Goal: Find specific page/section: Find specific page/section

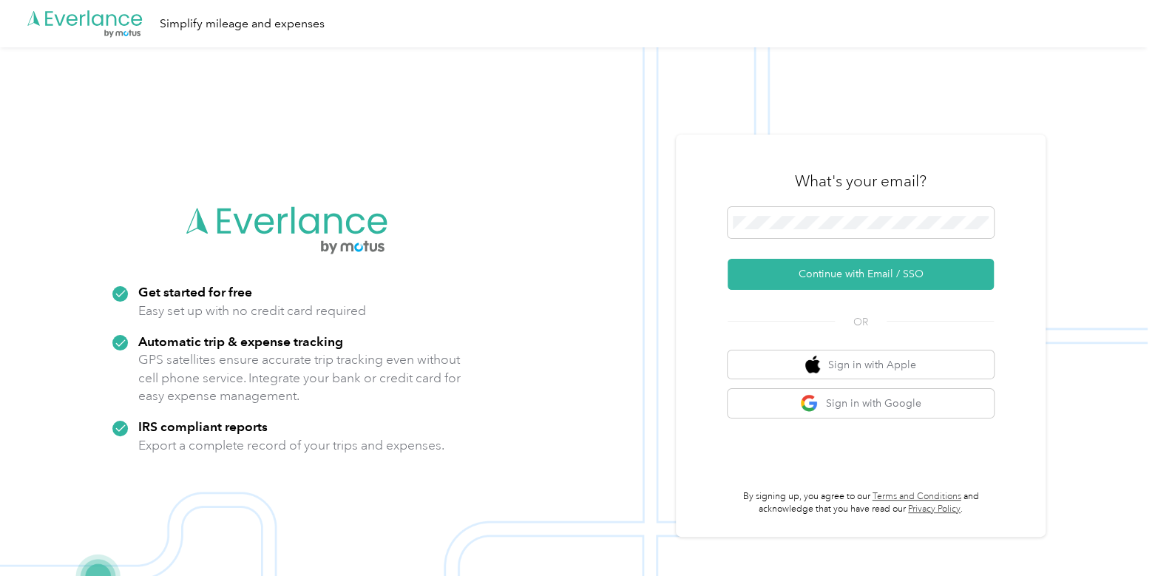
click at [833, 257] on form "Continue with Email / SSO" at bounding box center [861, 248] width 266 height 83
click at [833, 271] on button "Continue with Email / SSO" at bounding box center [861, 274] width 266 height 31
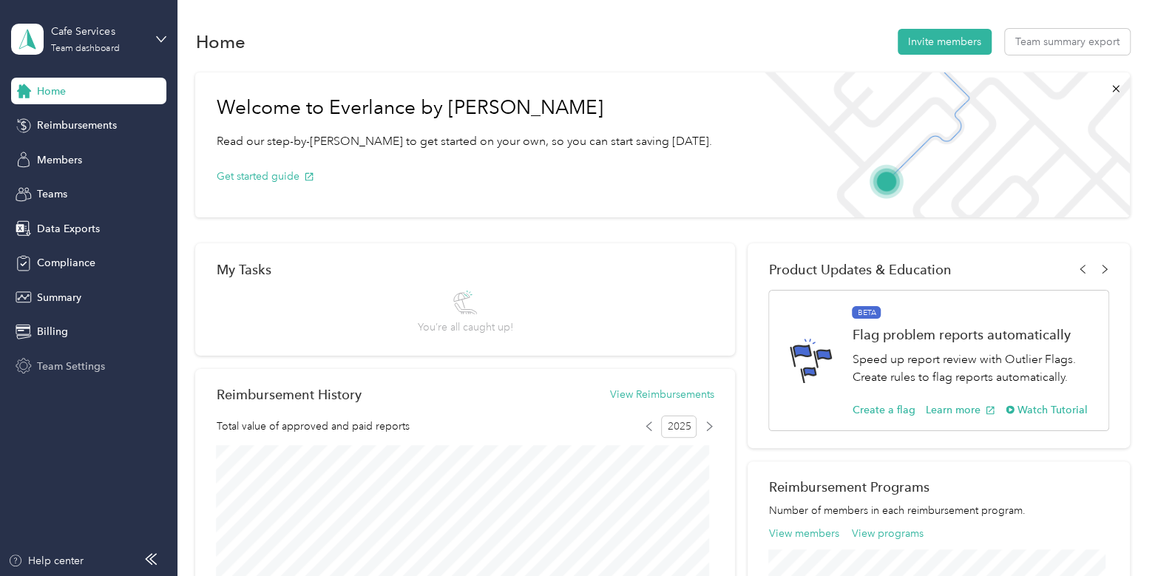
click at [86, 356] on div "Team Settings" at bounding box center [88, 366] width 155 height 27
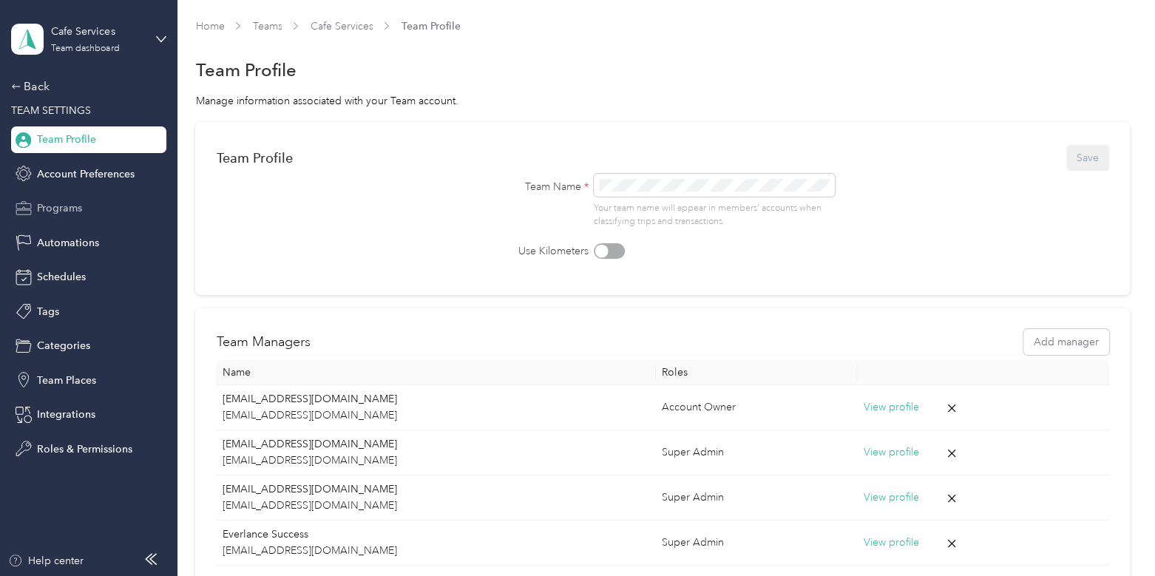
click at [78, 203] on span "Programs" at bounding box center [59, 208] width 45 height 16
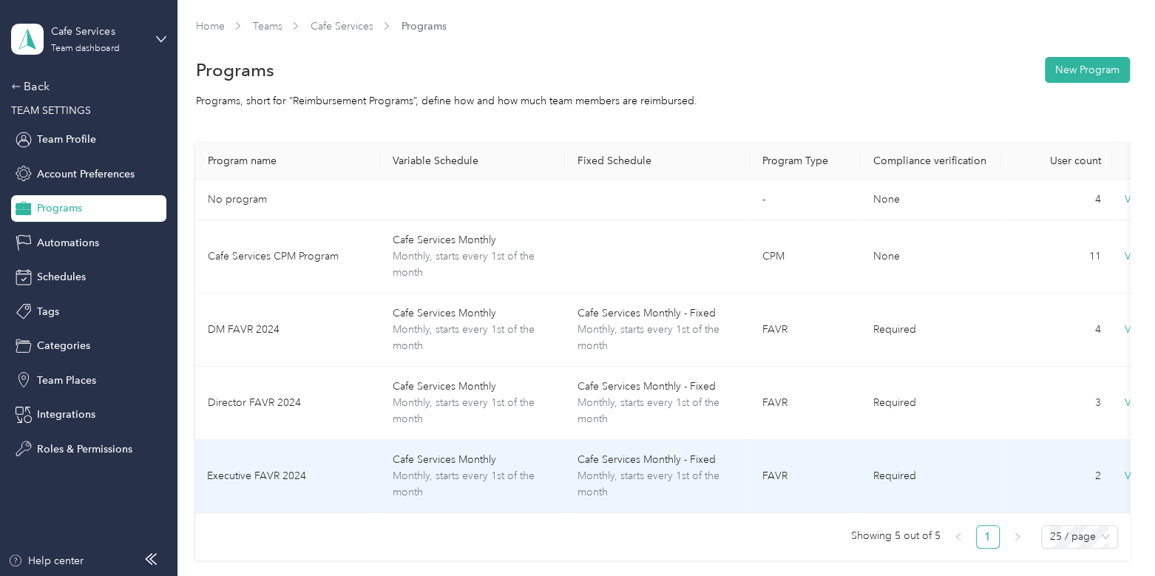
click at [333, 470] on td "Executive FAVR 2024" at bounding box center [287, 476] width 185 height 73
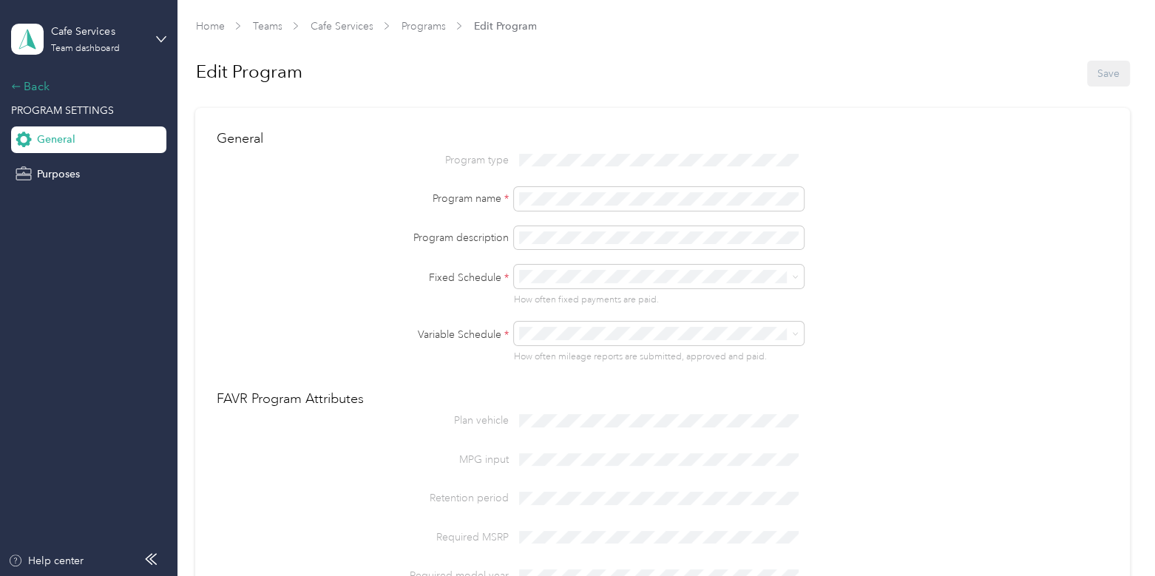
click at [46, 83] on div "Back" at bounding box center [85, 87] width 148 height 18
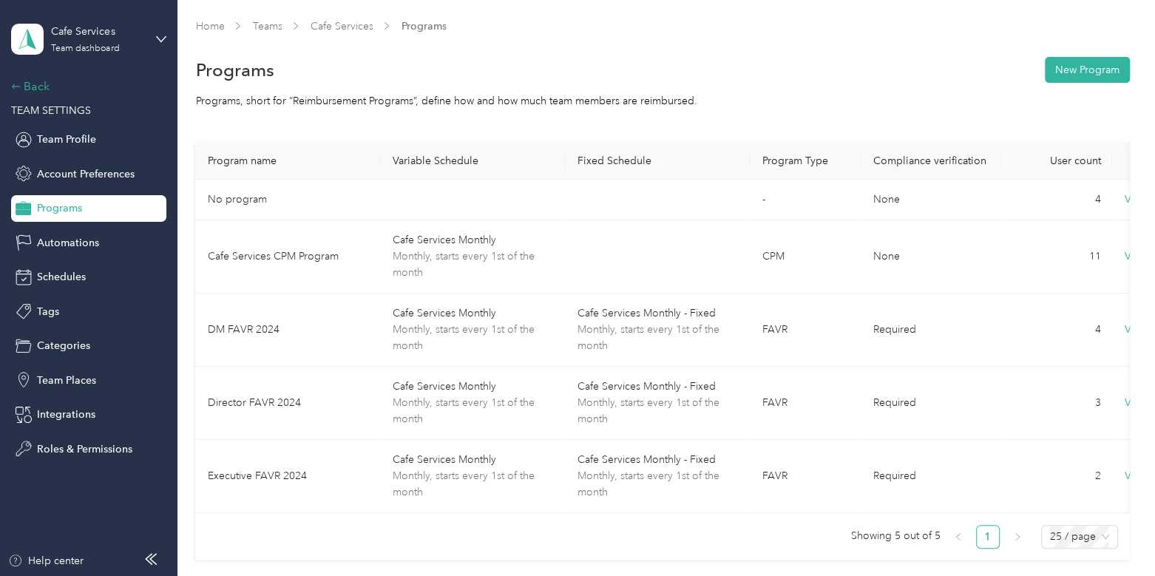
click at [41, 93] on div "Back" at bounding box center [85, 87] width 148 height 18
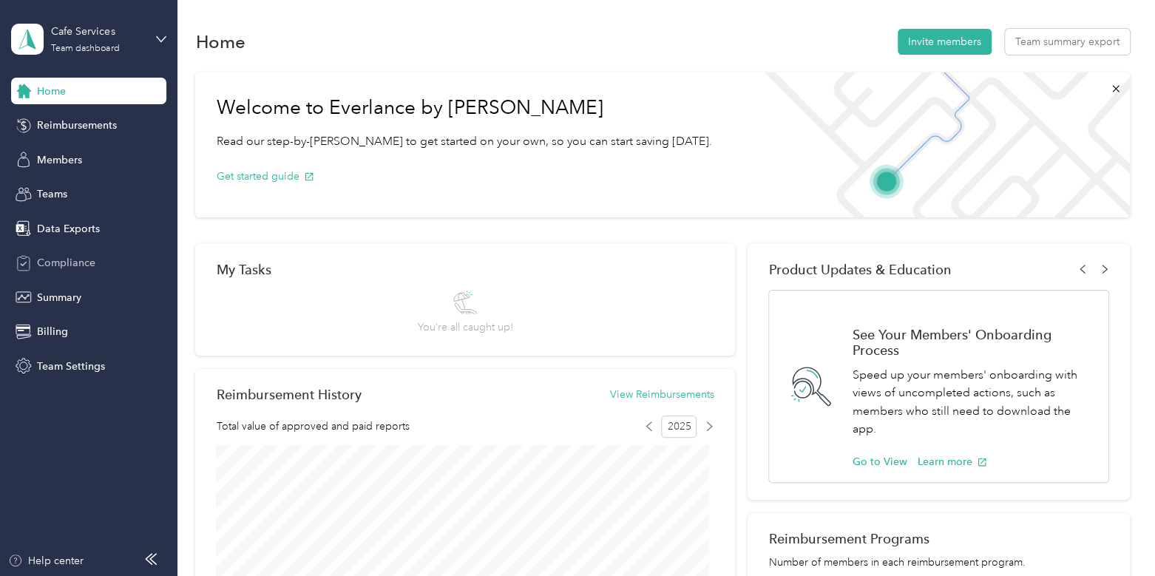
click at [83, 265] on span "Compliance" at bounding box center [66, 263] width 58 height 16
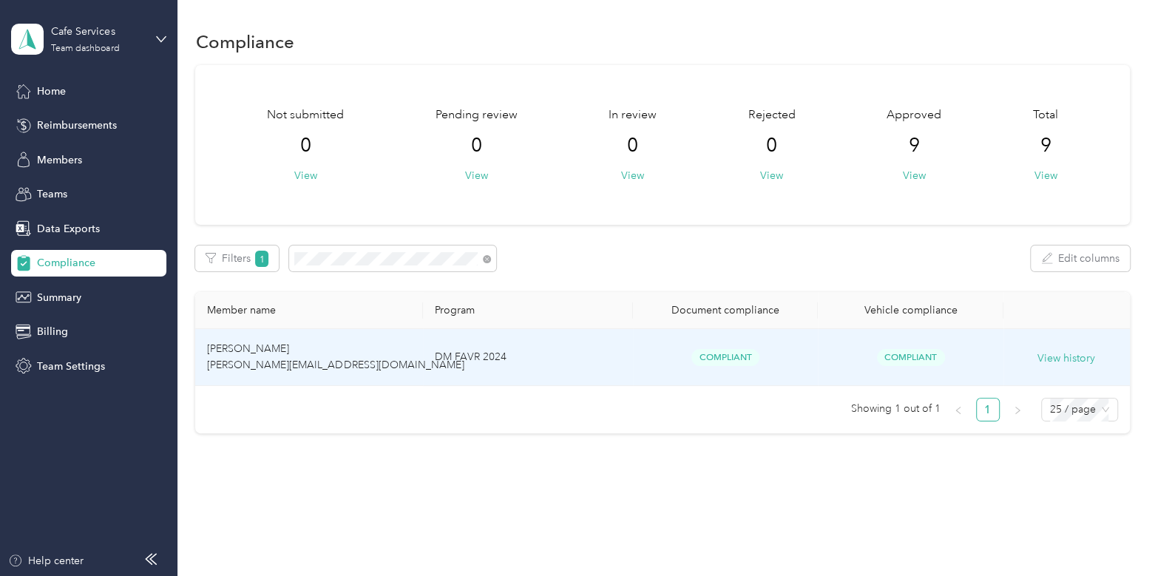
click at [367, 342] on td "[PERSON_NAME] [PERSON_NAME][EMAIL_ADDRESS][DOMAIN_NAME]" at bounding box center [308, 357] width 227 height 57
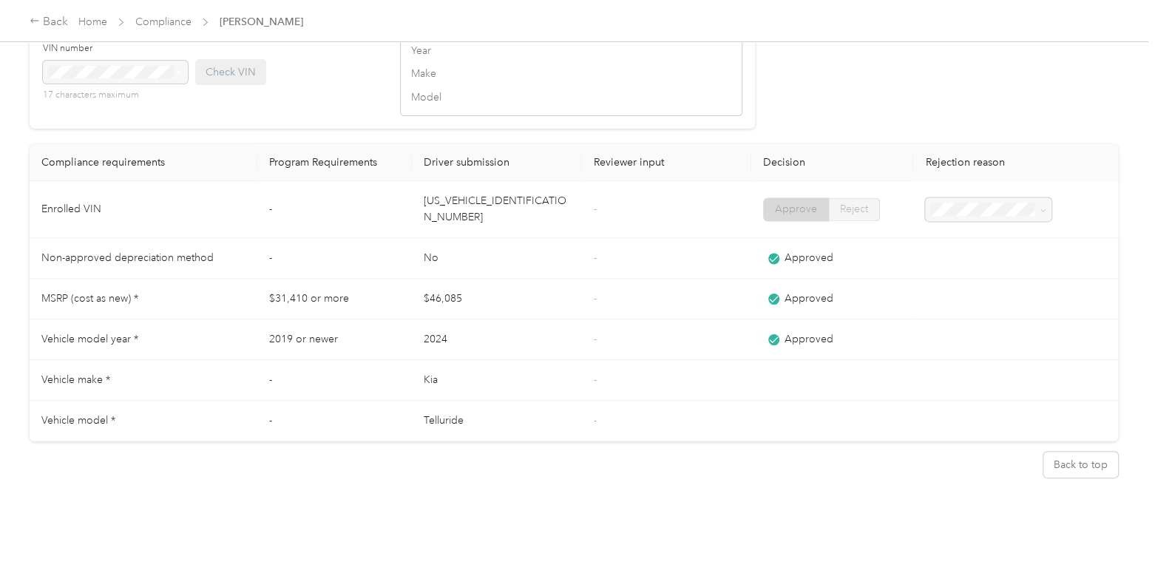
scroll to position [1254, 0]
click at [163, 21] on link "Compliance" at bounding box center [163, 22] width 56 height 13
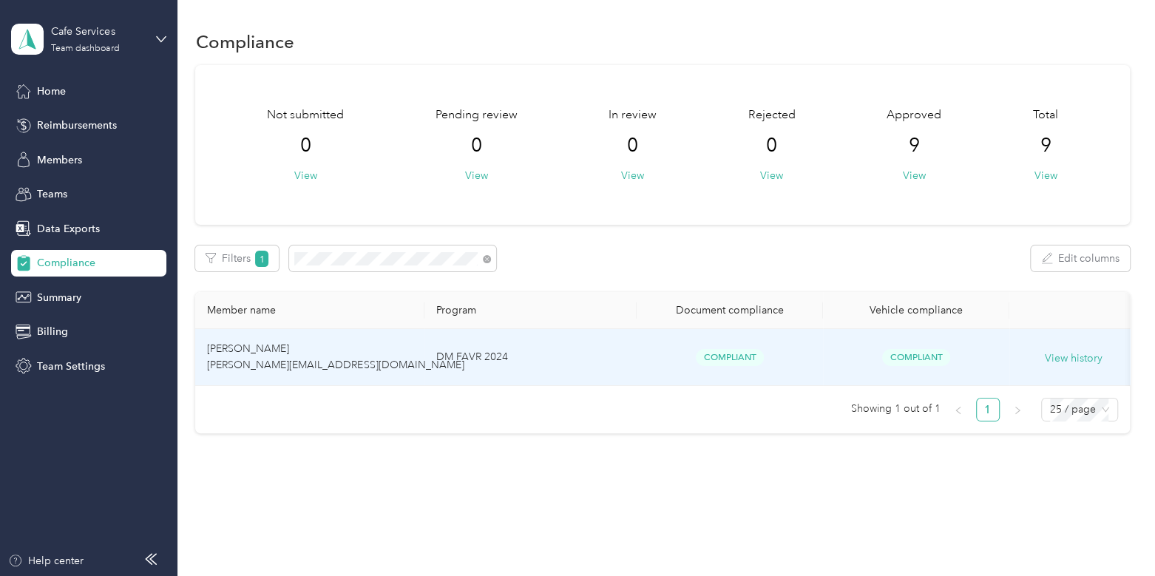
click at [385, 351] on td "[PERSON_NAME] [PERSON_NAME][EMAIL_ADDRESS][DOMAIN_NAME]" at bounding box center [309, 357] width 229 height 57
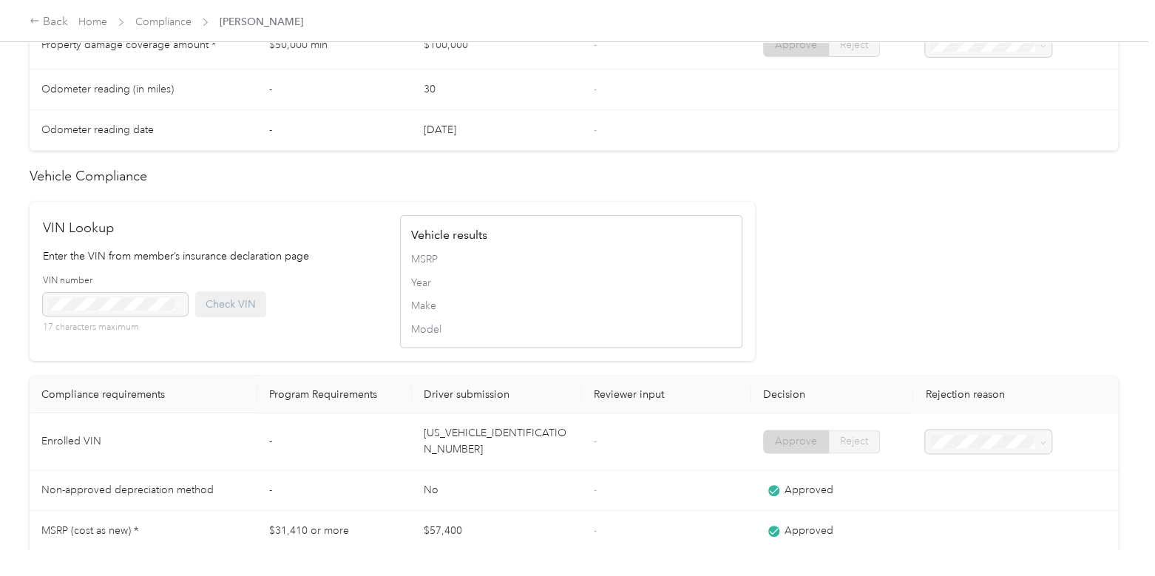
scroll to position [1255, 0]
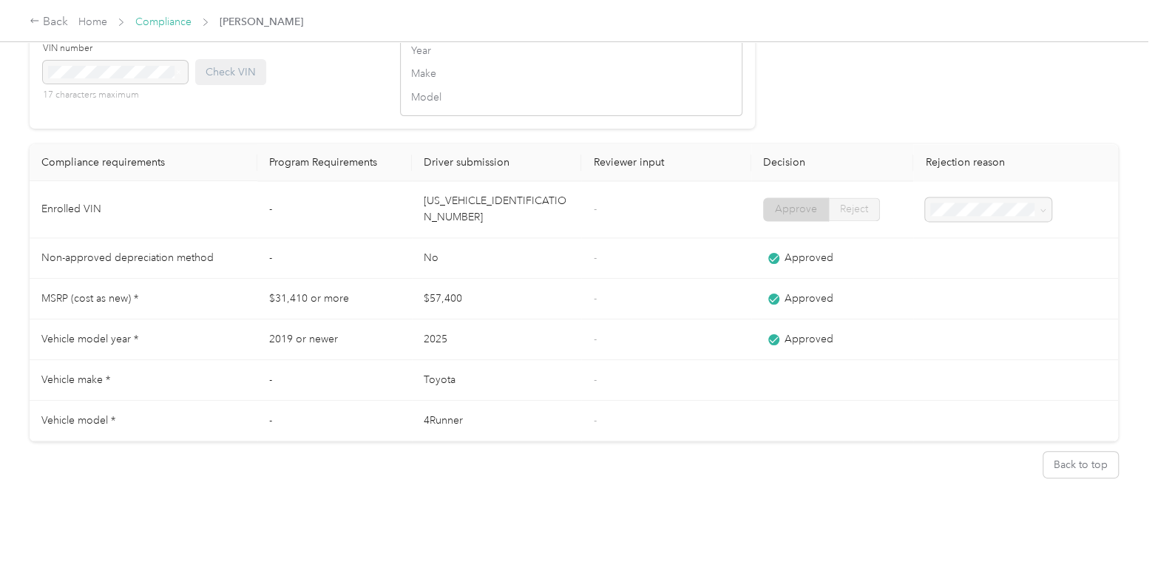
click at [167, 18] on link "Compliance" at bounding box center [163, 22] width 56 height 13
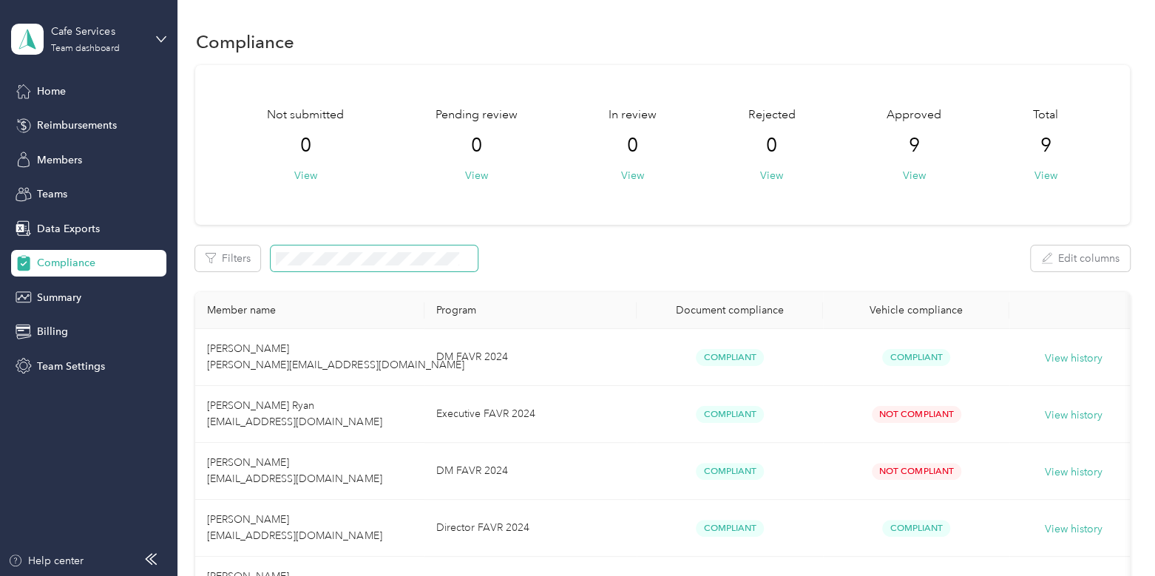
click at [365, 265] on span at bounding box center [374, 259] width 207 height 26
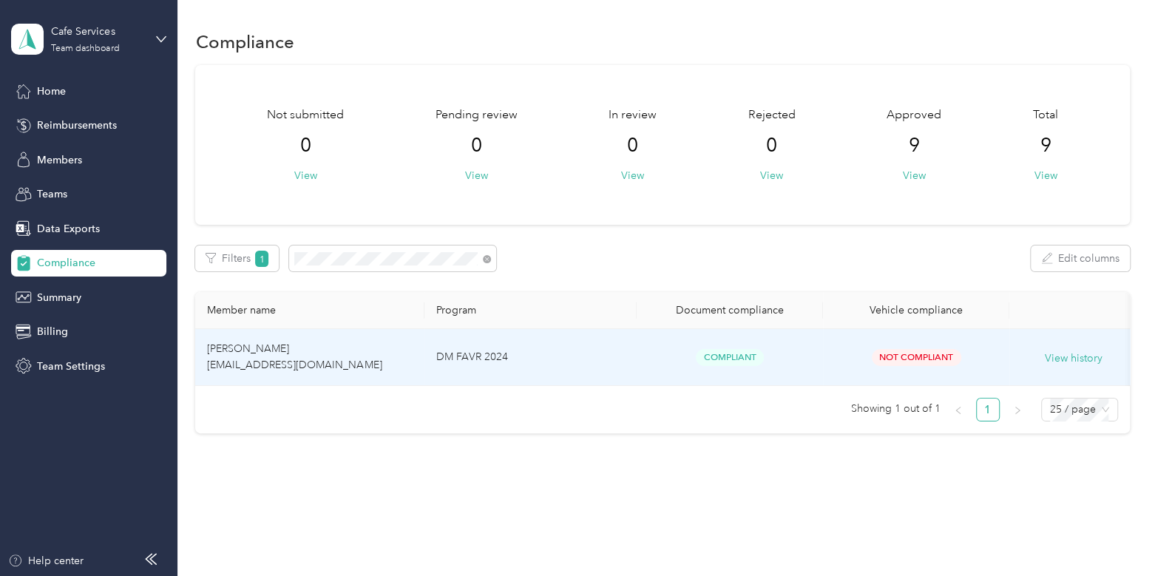
click at [371, 342] on td "[PERSON_NAME] [EMAIL_ADDRESS][DOMAIN_NAME]" at bounding box center [309, 357] width 229 height 57
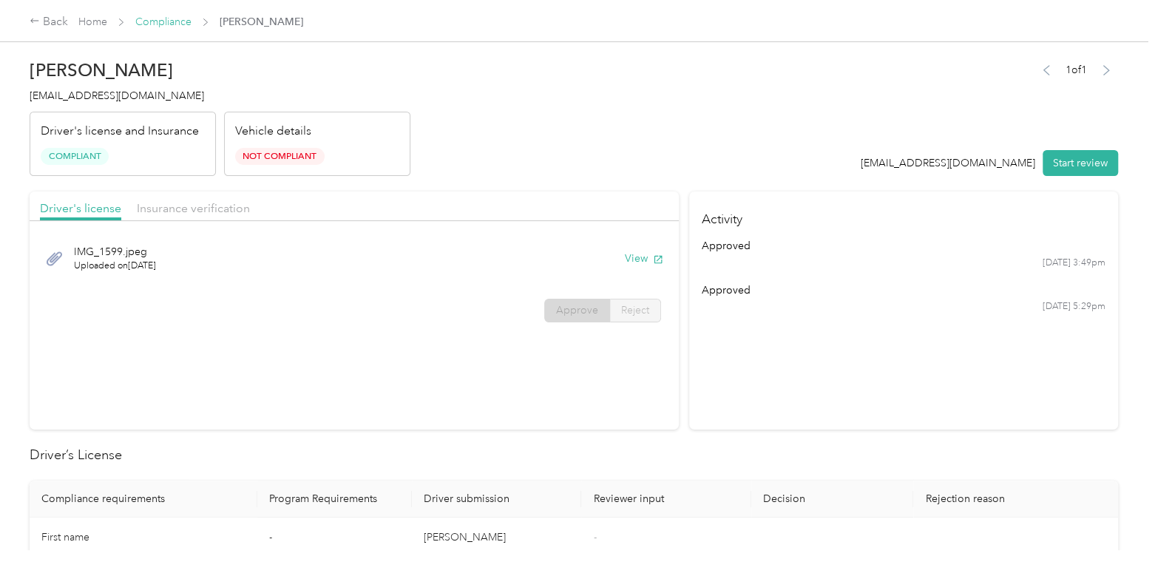
click at [165, 24] on link "Compliance" at bounding box center [163, 22] width 56 height 13
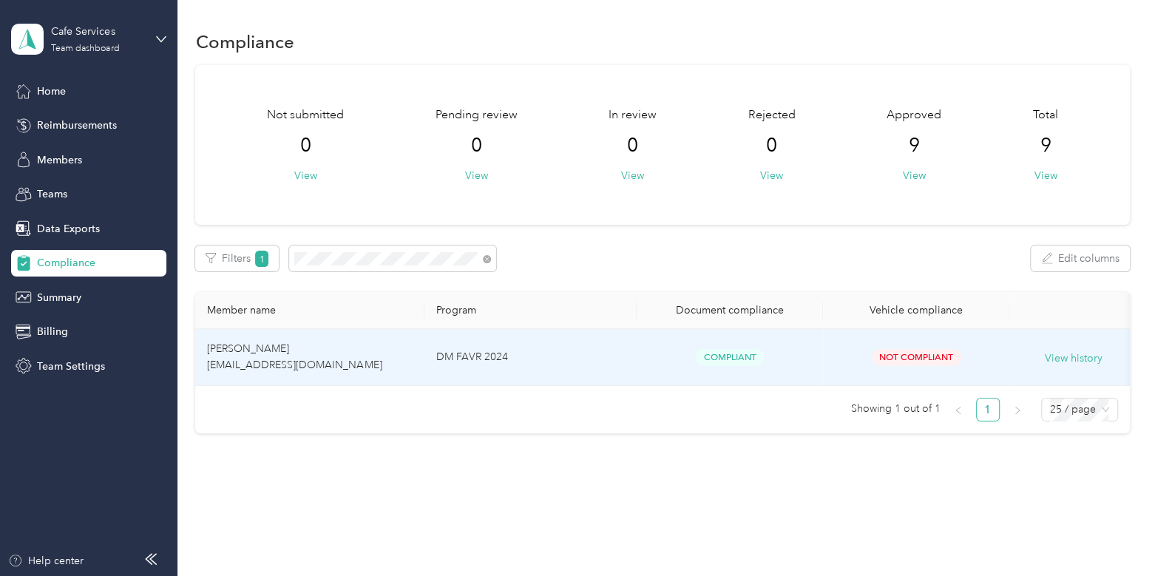
click at [396, 371] on td "[PERSON_NAME] [EMAIL_ADDRESS][DOMAIN_NAME]" at bounding box center [309, 357] width 229 height 57
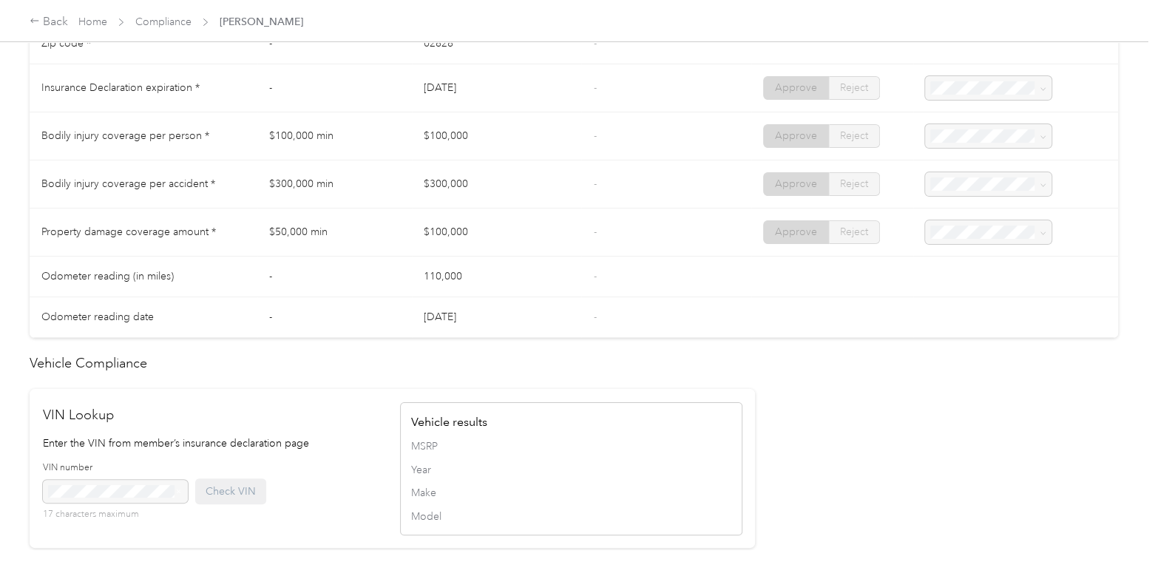
scroll to position [1255, 0]
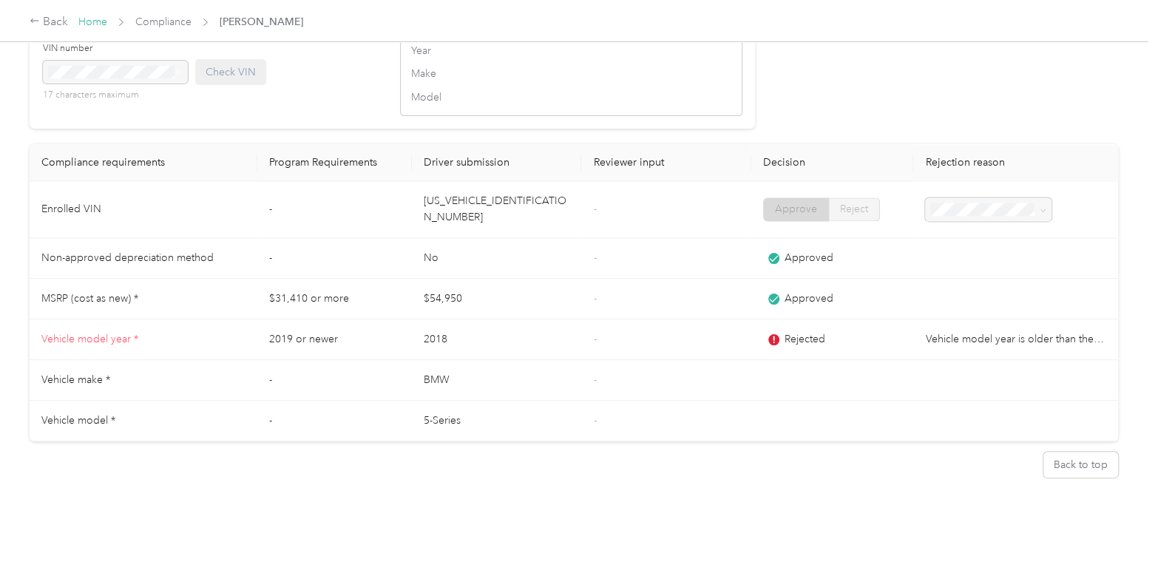
click at [92, 23] on link "Home" at bounding box center [92, 22] width 29 height 13
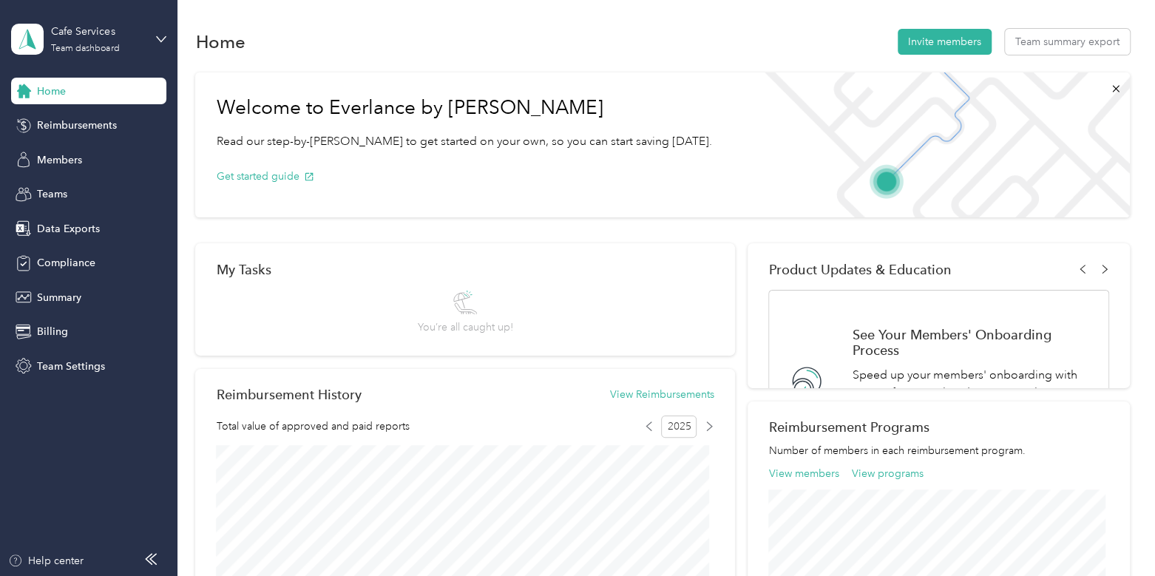
click at [90, 24] on div "Cafe Services" at bounding box center [97, 32] width 92 height 16
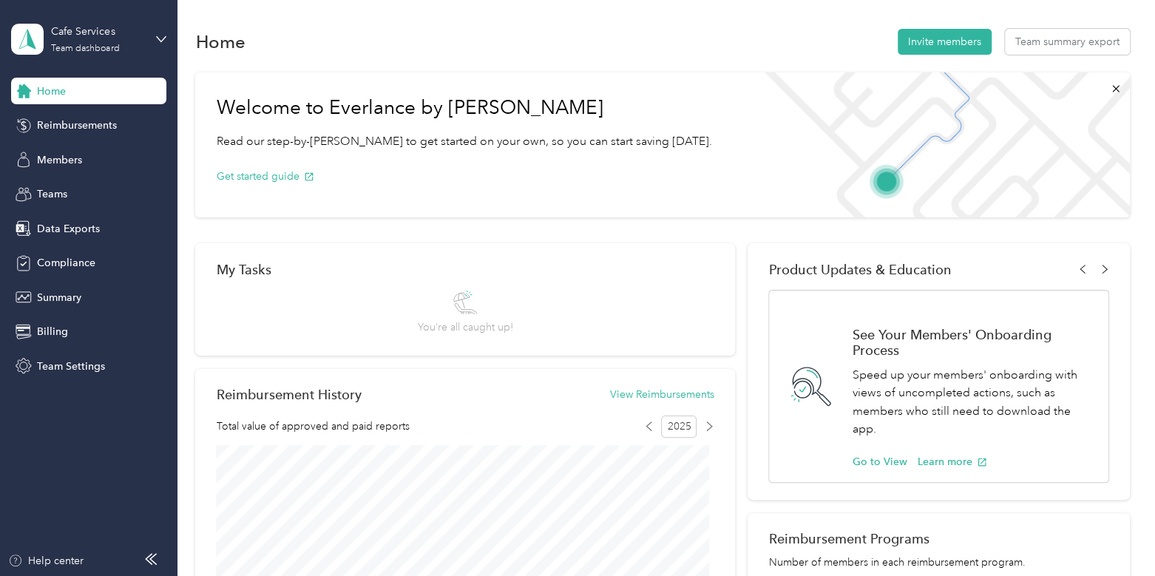
click at [72, 187] on div "Log out" at bounding box center [52, 188] width 57 height 16
